Goal: Task Accomplishment & Management: Complete application form

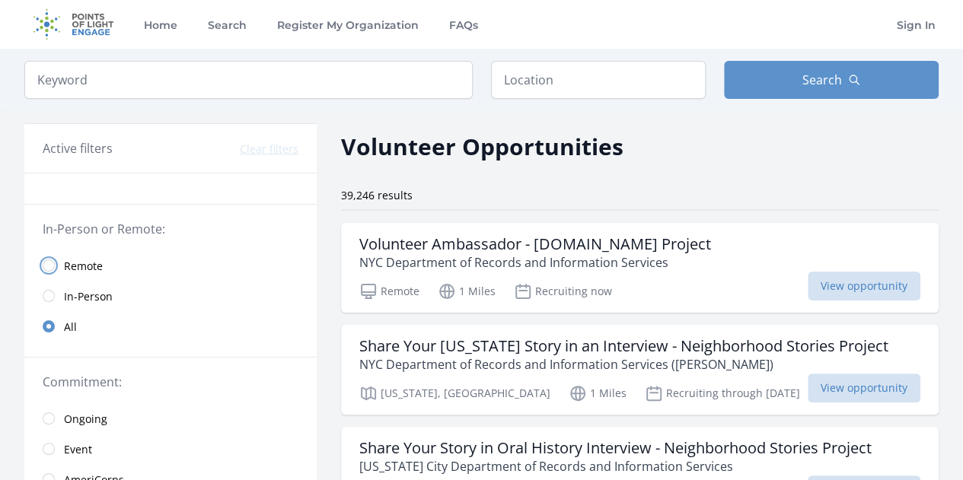
click at [48, 264] on input "radio" at bounding box center [49, 265] width 12 height 12
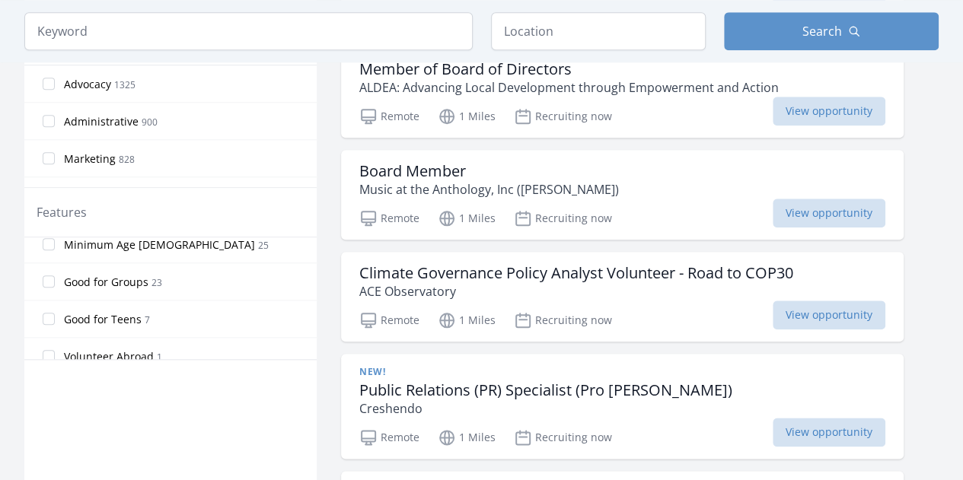
scroll to position [359, 0]
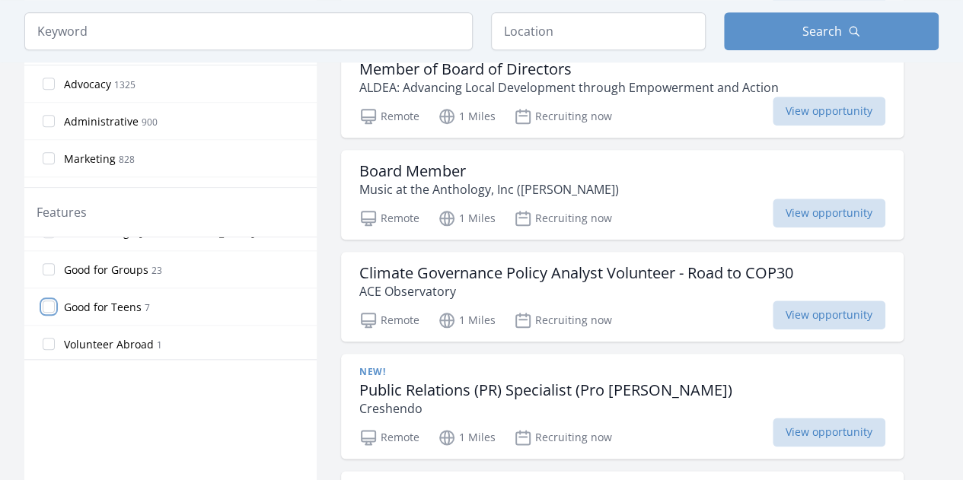
click at [52, 301] on input "Good for Teens 7" at bounding box center [49, 307] width 12 height 12
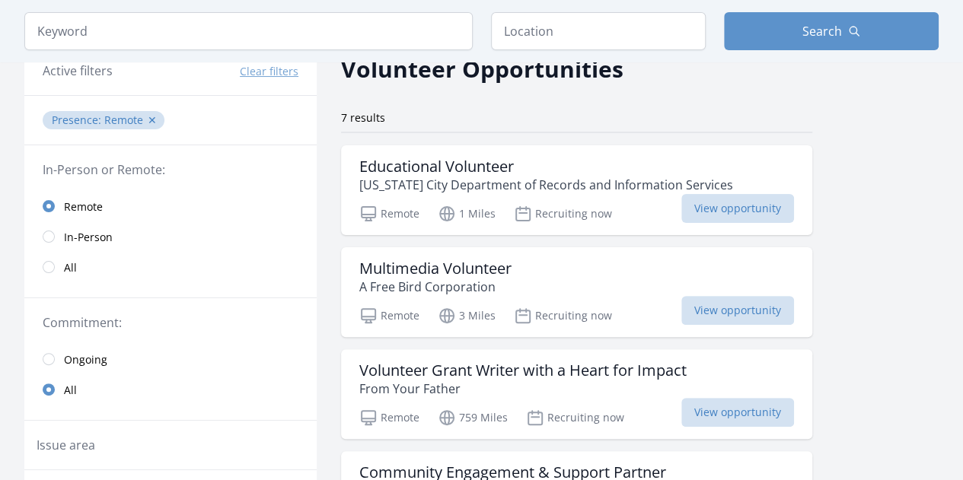
scroll to position [46, 0]
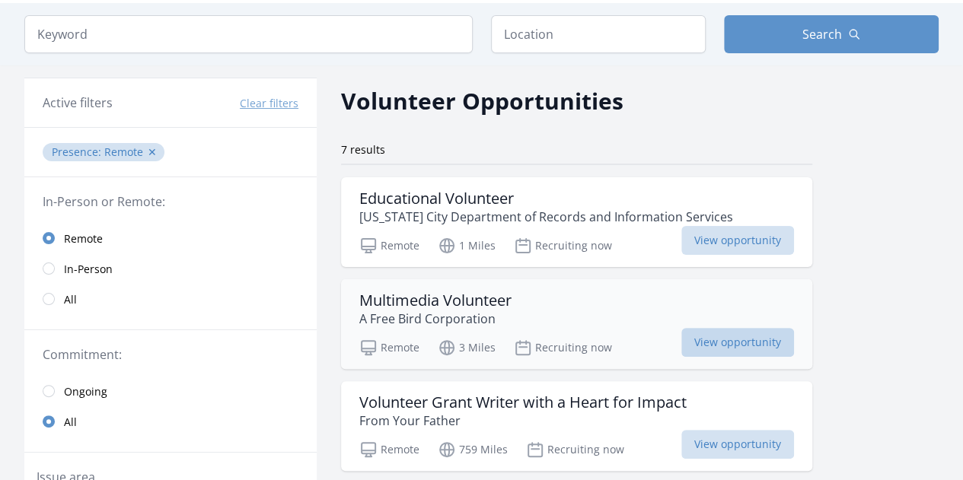
click at [736, 349] on span "View opportunity" at bounding box center [737, 342] width 113 height 29
